Goal: Task Accomplishment & Management: Use online tool/utility

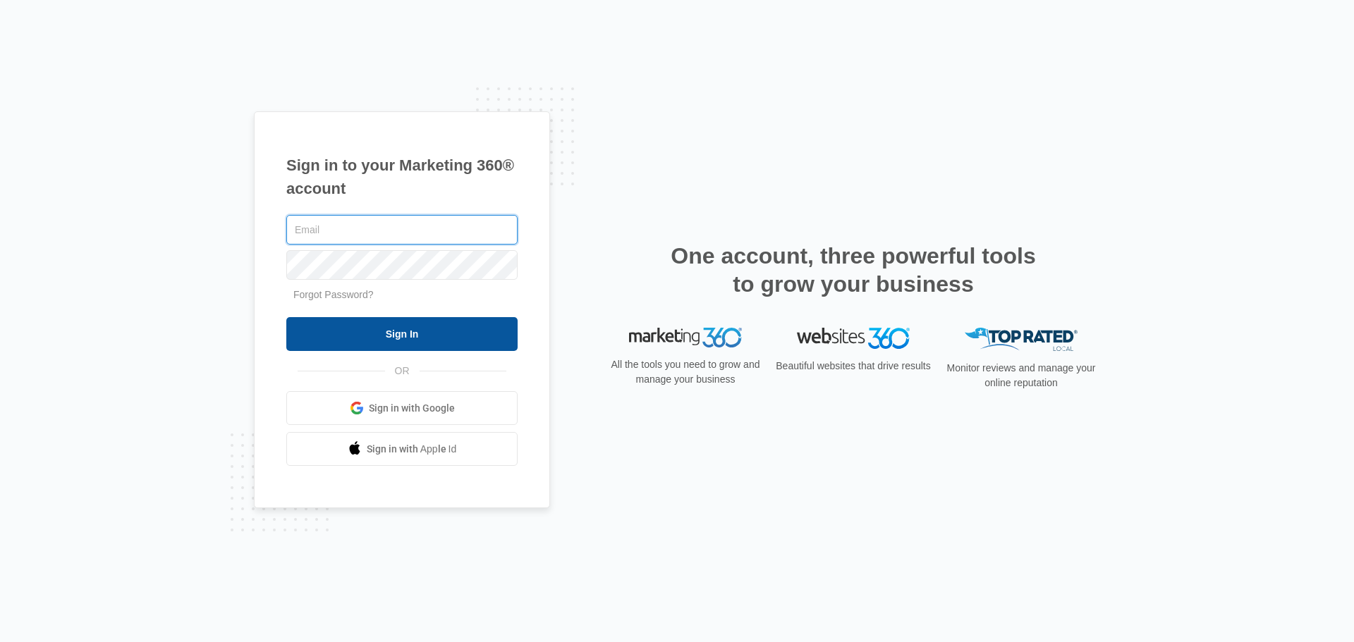
type input "[EMAIL_ADDRESS][DOMAIN_NAME]"
click at [397, 330] on input "Sign In" at bounding box center [401, 334] width 231 height 34
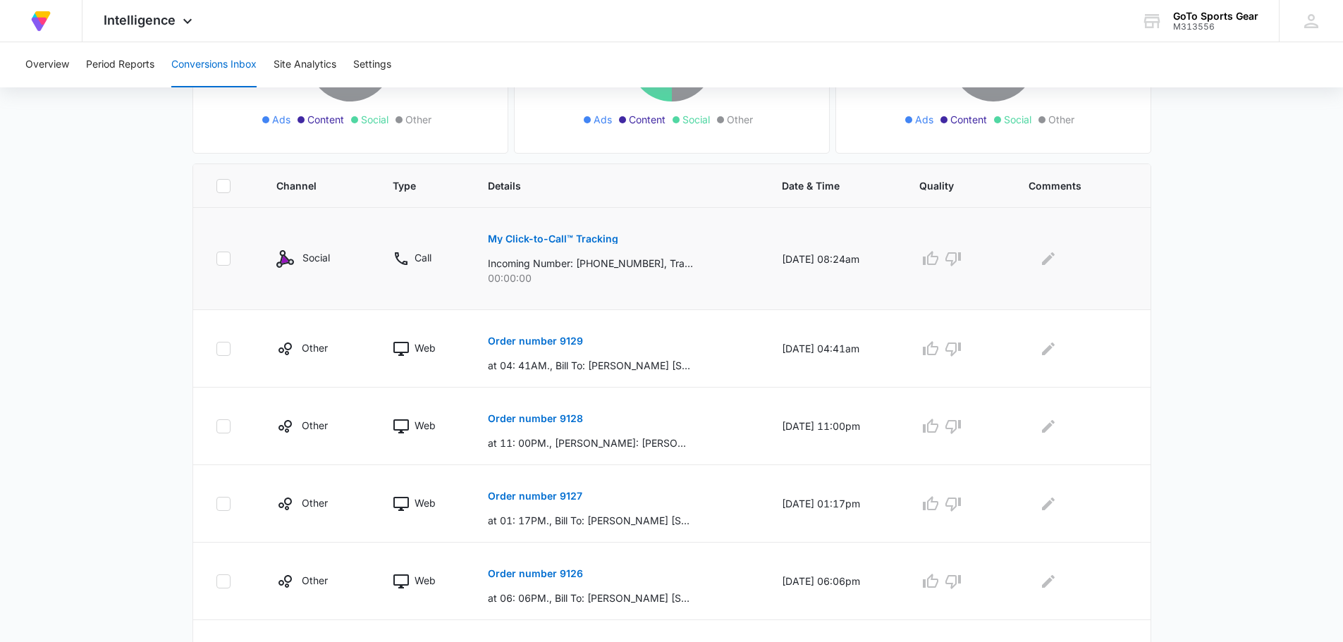
scroll to position [212, 0]
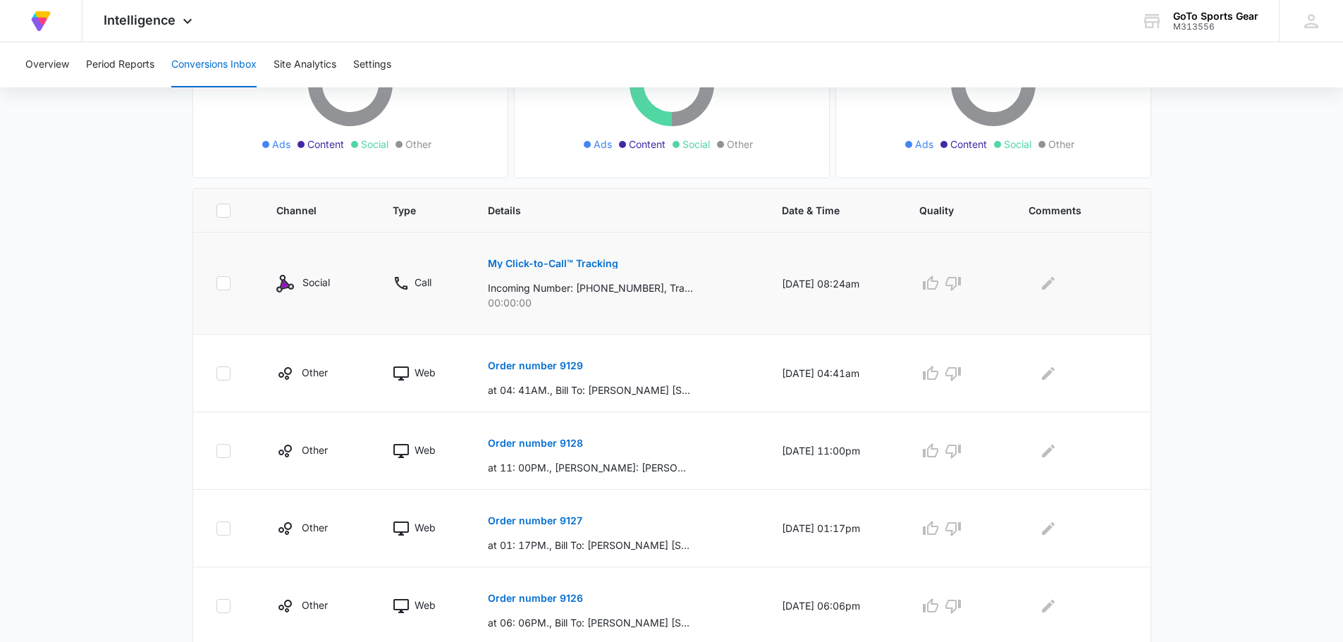
click at [571, 269] on button "My Click-to-Call™ Tracking" at bounding box center [553, 264] width 130 height 34
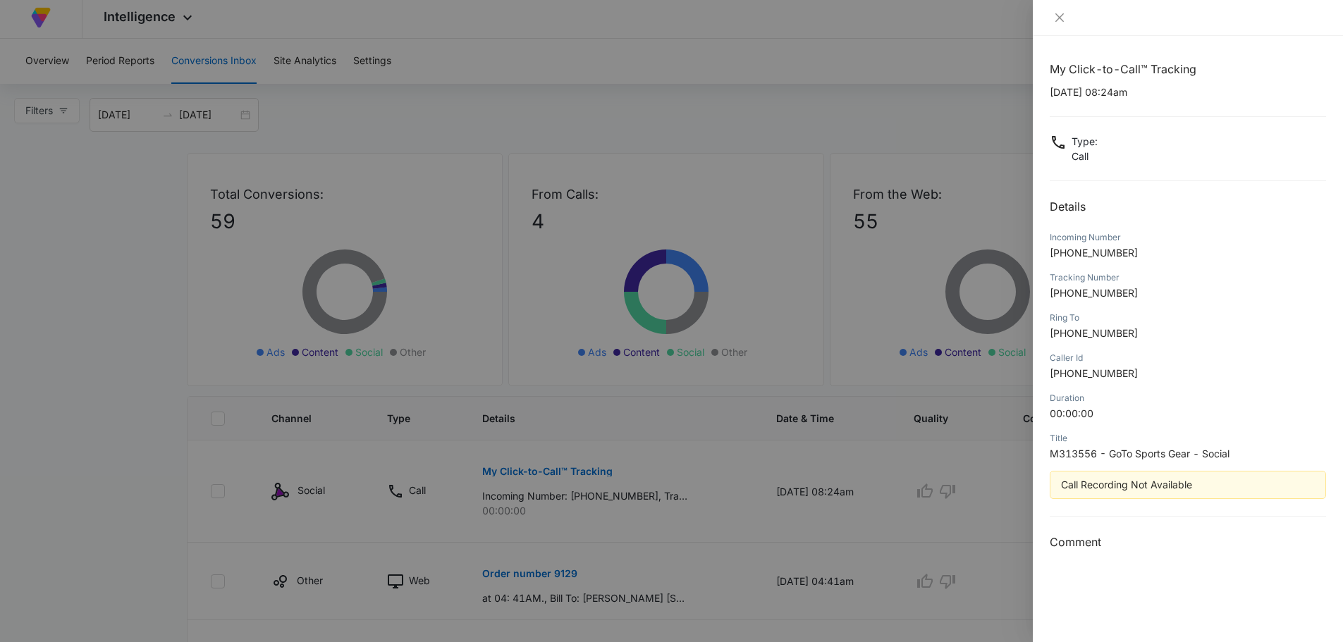
scroll to position [0, 0]
